Goal: Browse casually

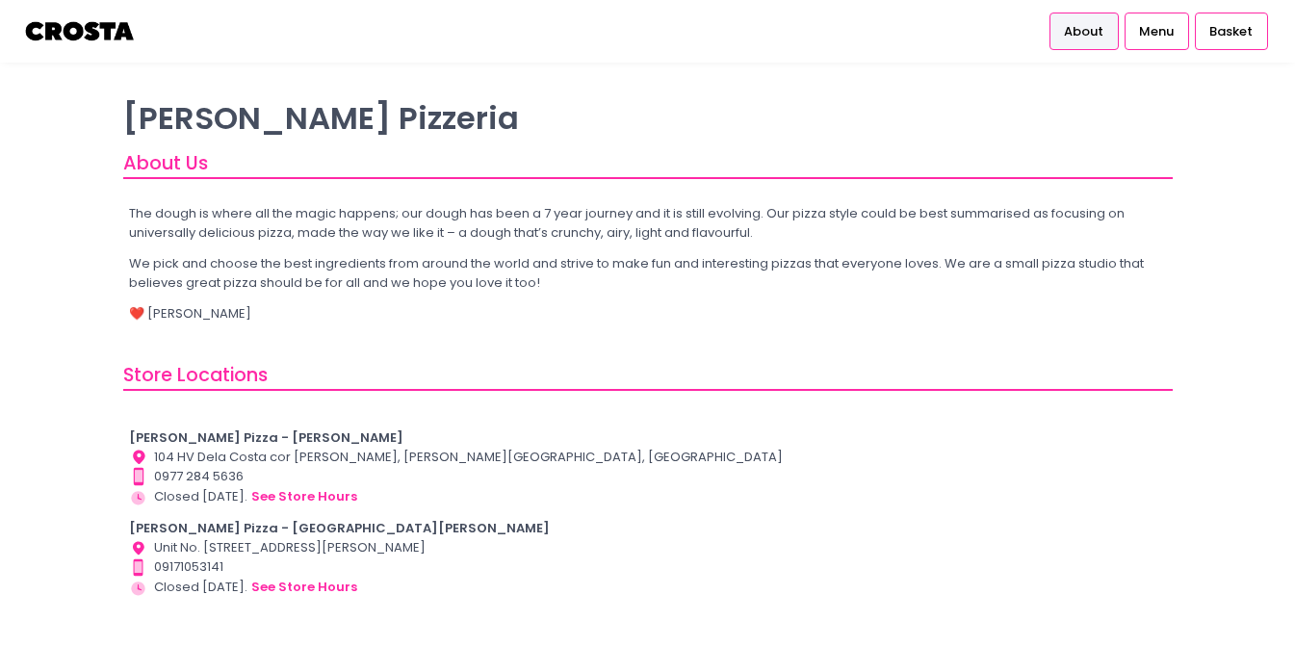
click at [433, 215] on p "The dough is where all the magic happens; our dough has been a 7 year journey a…" at bounding box center [647, 223] width 1037 height 38
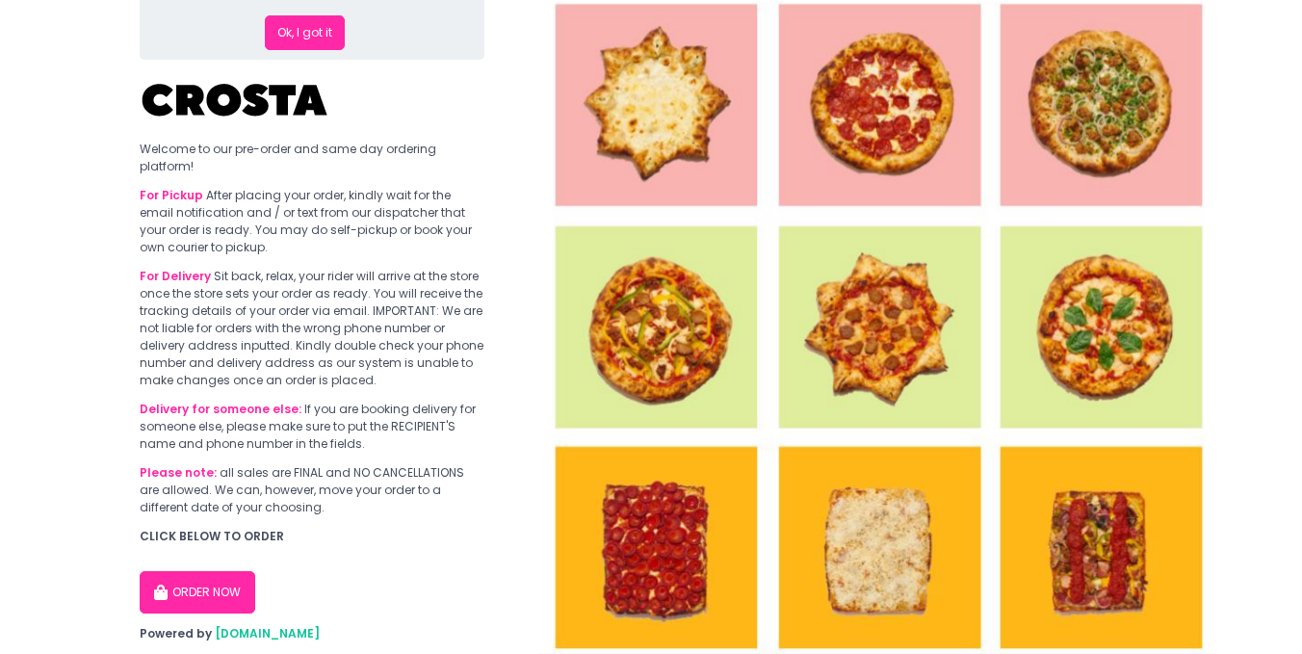
scroll to position [154, 0]
